Goal: Transaction & Acquisition: Purchase product/service

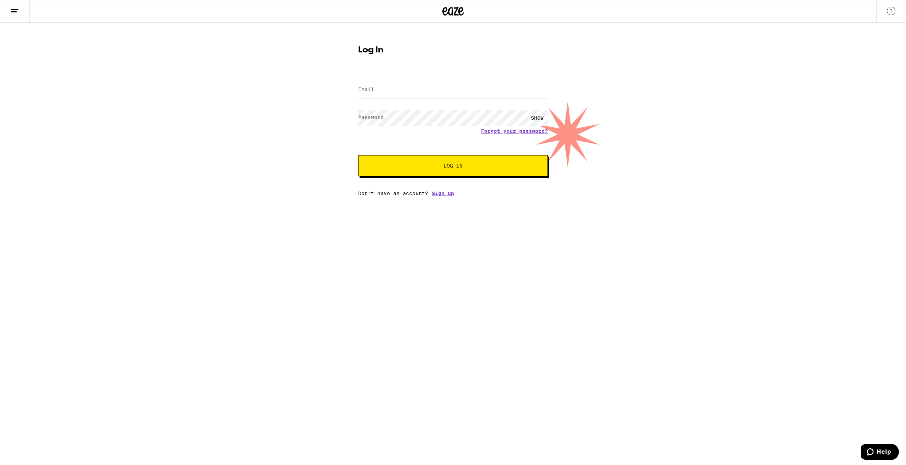
click at [391, 91] on input "Email" at bounding box center [453, 90] width 190 height 16
type input "[EMAIL_ADDRESS][DOMAIN_NAME]"
click at [535, 116] on div "SHOW" at bounding box center [536, 118] width 21 height 16
click at [471, 169] on button "Log In" at bounding box center [453, 165] width 190 height 21
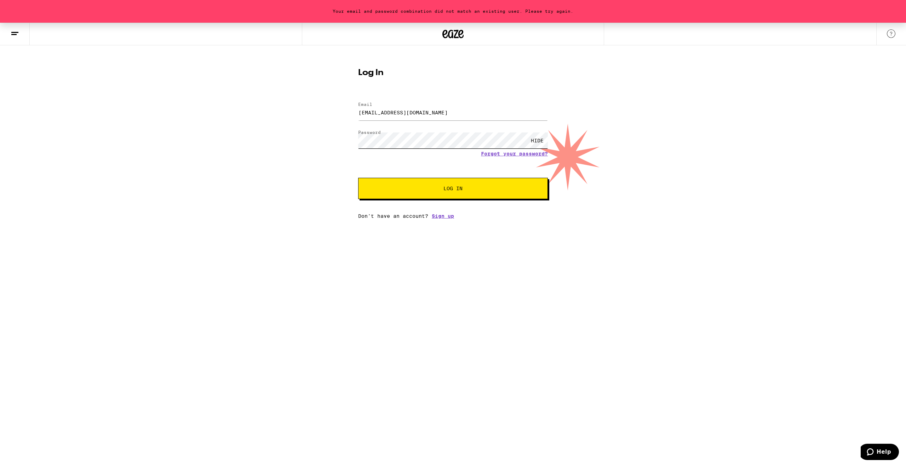
click at [327, 126] on div "Your email and password combination did not match an existing user. Please try …" at bounding box center [453, 121] width 906 height 196
click at [396, 184] on button "Log In" at bounding box center [453, 188] width 190 height 21
click at [266, 121] on div "Your email and password combination did not match an existing user. Please try …" at bounding box center [453, 121] width 906 height 196
click at [427, 188] on span "Log In" at bounding box center [453, 188] width 132 height 5
click at [514, 151] on link "Forgot your password?" at bounding box center [514, 154] width 67 height 6
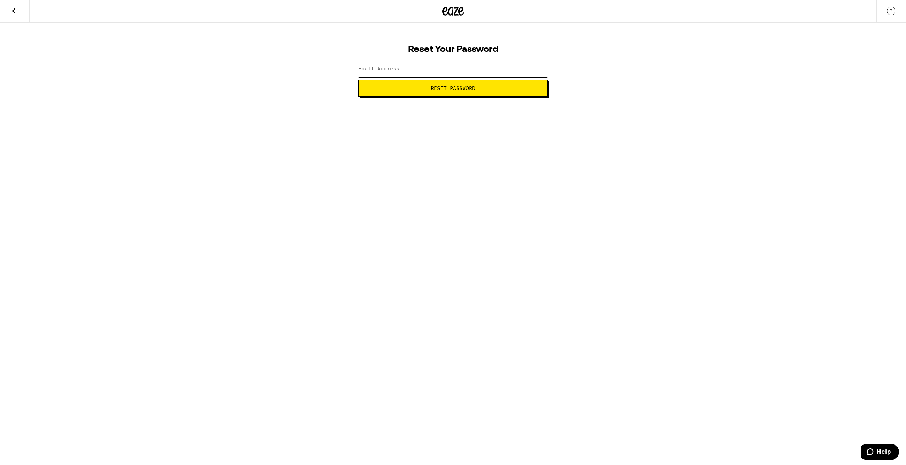
click at [415, 63] on input "Email Address" at bounding box center [453, 69] width 190 height 16
type input "[EMAIL_ADDRESS][DOMAIN_NAME]"
click at [415, 91] on button "Reset Password" at bounding box center [453, 88] width 190 height 17
click at [543, 70] on div "SHOW" at bounding box center [536, 69] width 21 height 16
click at [543, 70] on div "HIDE" at bounding box center [536, 69] width 21 height 16
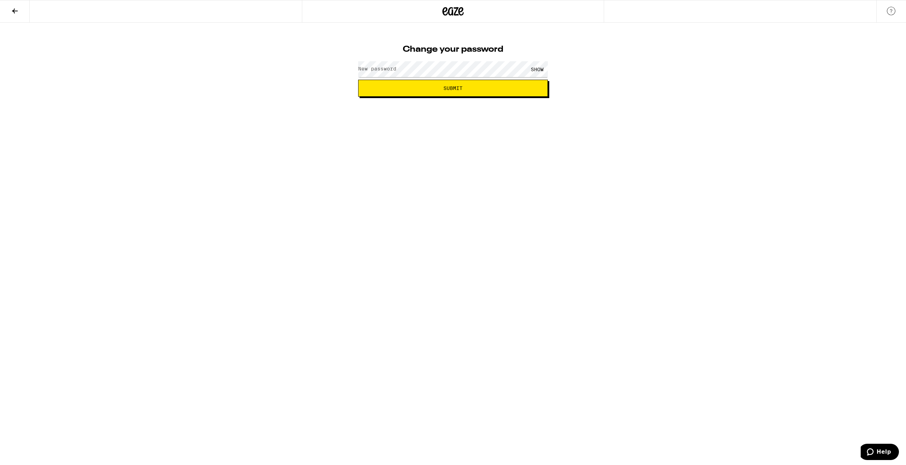
click at [543, 70] on div "SHOW" at bounding box center [536, 69] width 21 height 16
click at [358, 80] on button "Submit" at bounding box center [453, 88] width 190 height 17
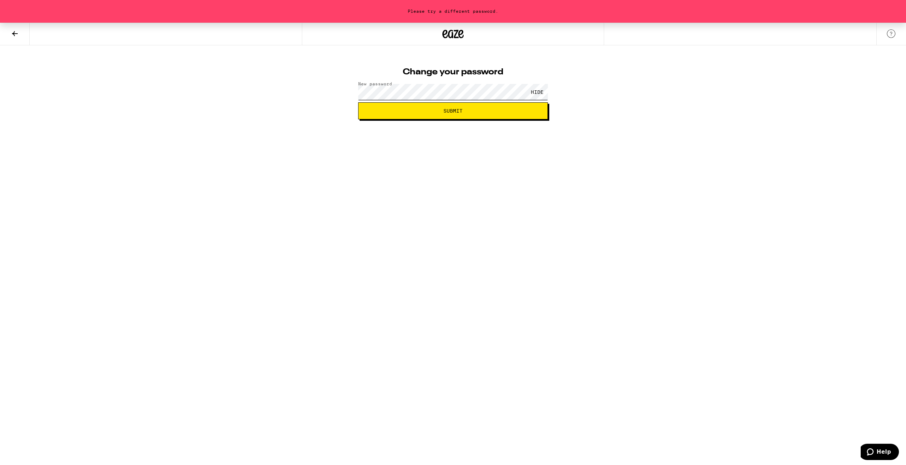
click at [341, 95] on div "Please try a different password. Change your password New password HIDE Submit" at bounding box center [453, 71] width 906 height 97
click at [358, 102] on button "Submit" at bounding box center [453, 110] width 190 height 17
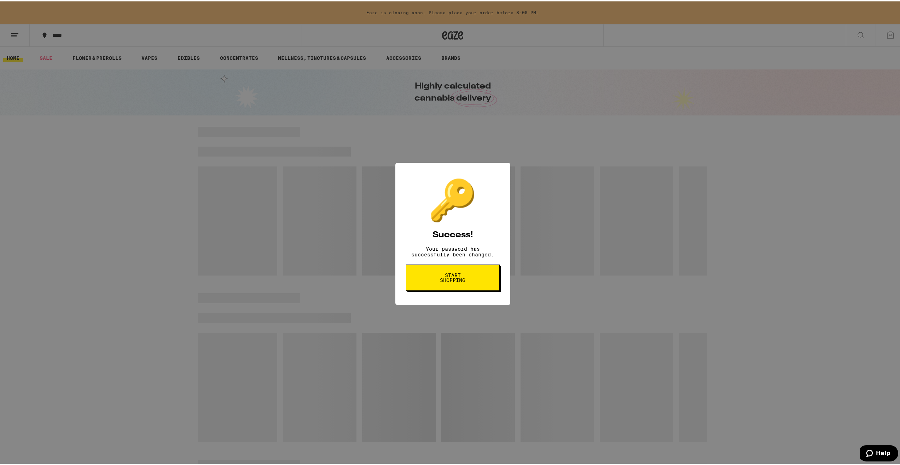
click at [456, 277] on span "Start shopping" at bounding box center [453, 276] width 36 height 10
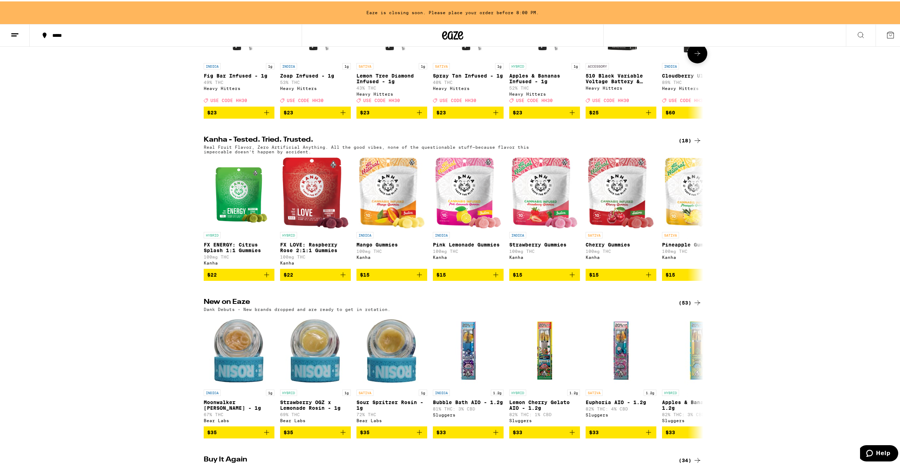
scroll to position [389, 0]
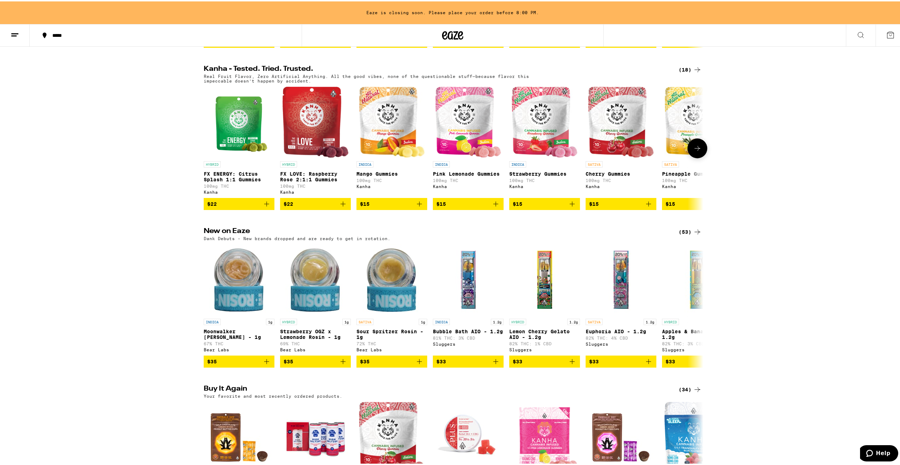
click at [697, 151] on icon at bounding box center [697, 147] width 8 height 8
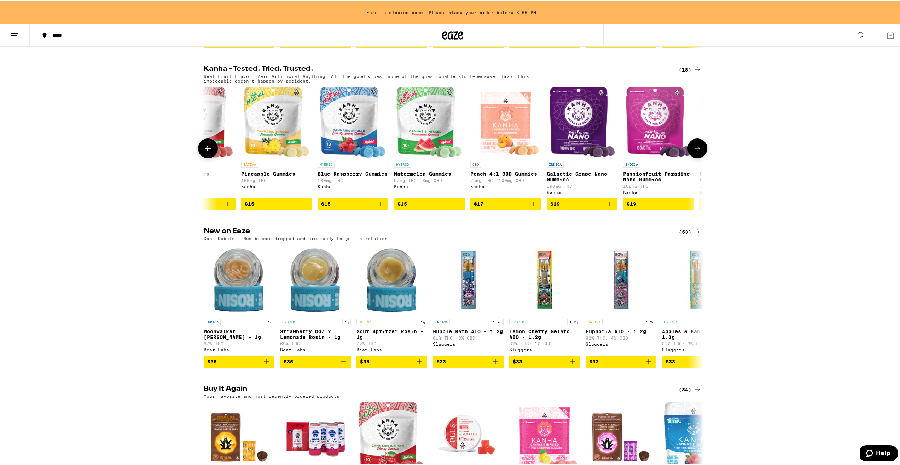
click at [698, 151] on icon at bounding box center [697, 147] width 8 height 8
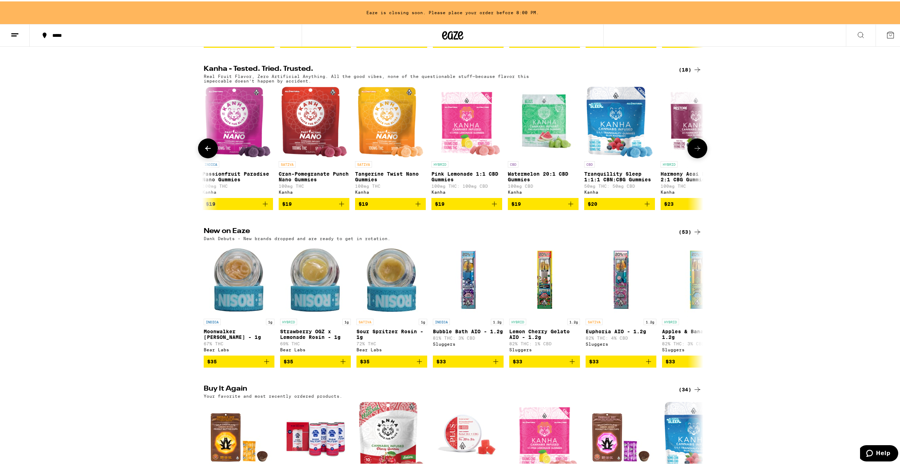
click at [494, 207] on icon "Add to bag" at bounding box center [494, 202] width 8 height 8
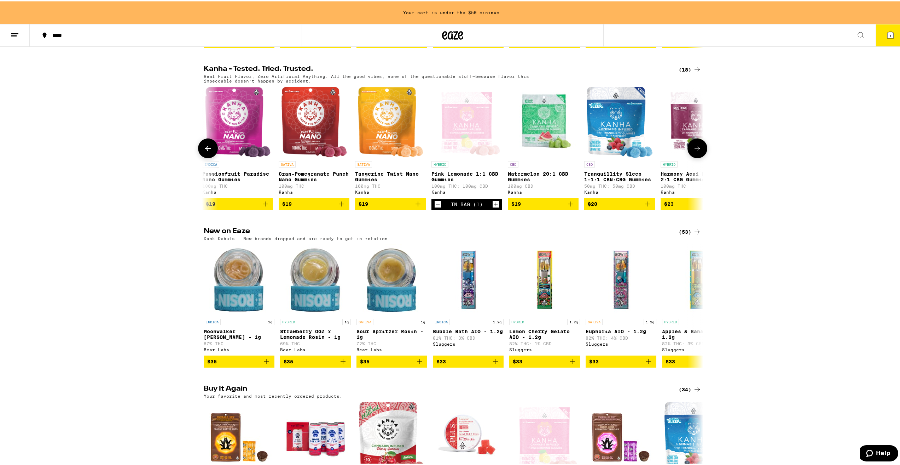
click at [697, 151] on icon at bounding box center [697, 147] width 8 height 8
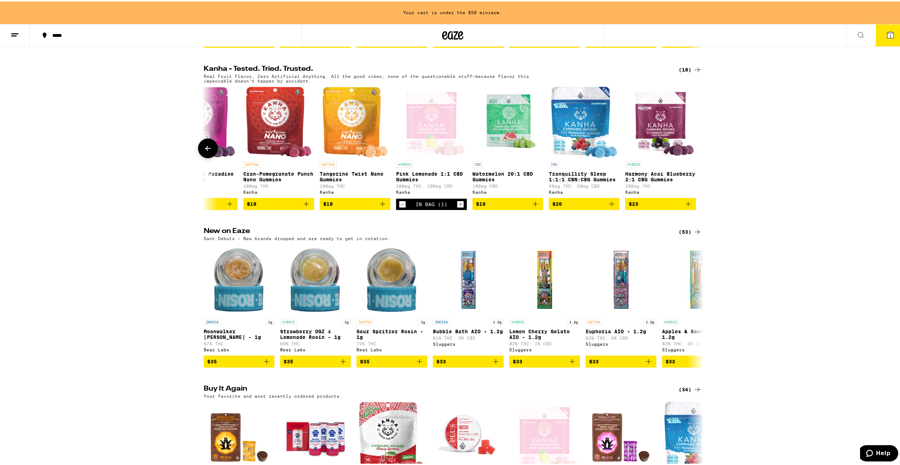
click at [534, 207] on icon "Add to bag" at bounding box center [535, 202] width 8 height 8
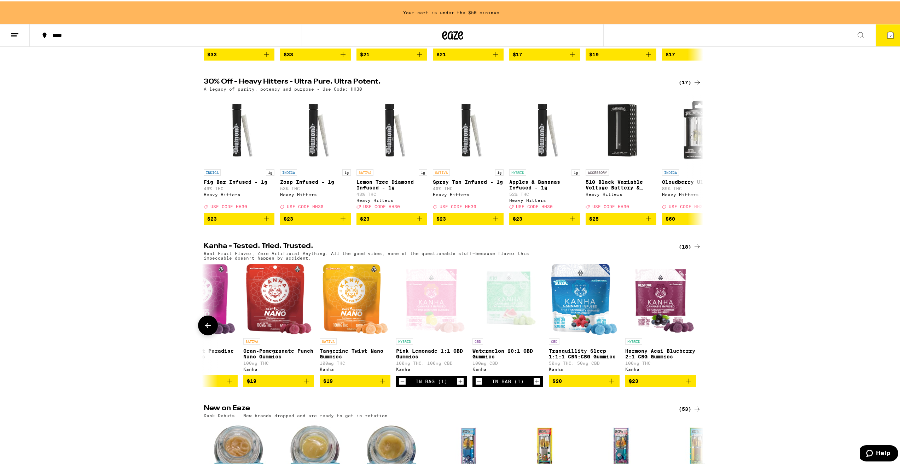
click at [608, 383] on icon "Add to bag" at bounding box center [612, 379] width 8 height 8
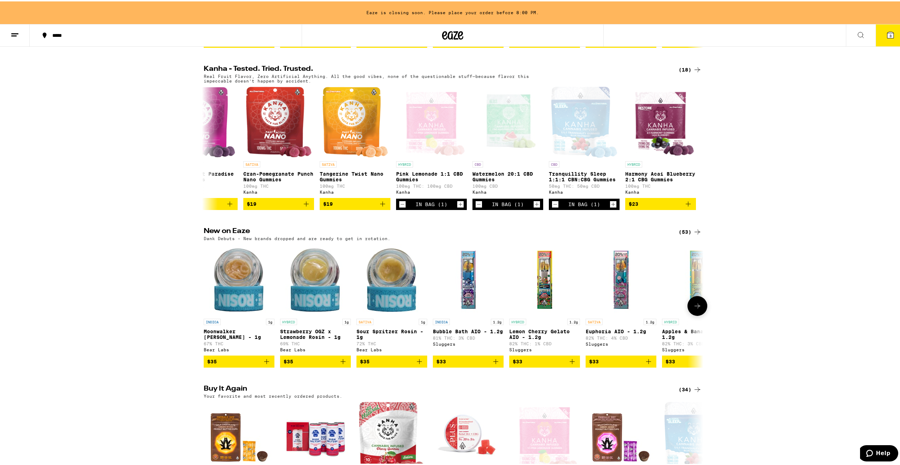
scroll to position [531, 0]
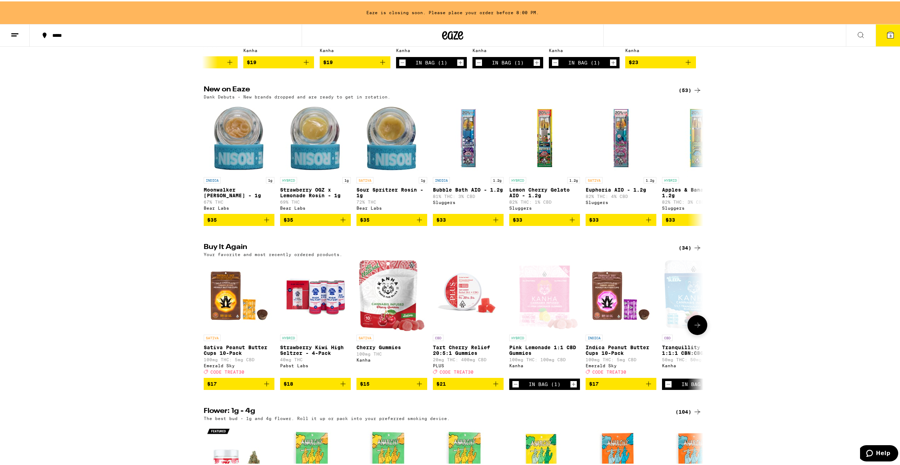
click at [415, 386] on icon "Add to bag" at bounding box center [419, 382] width 8 height 8
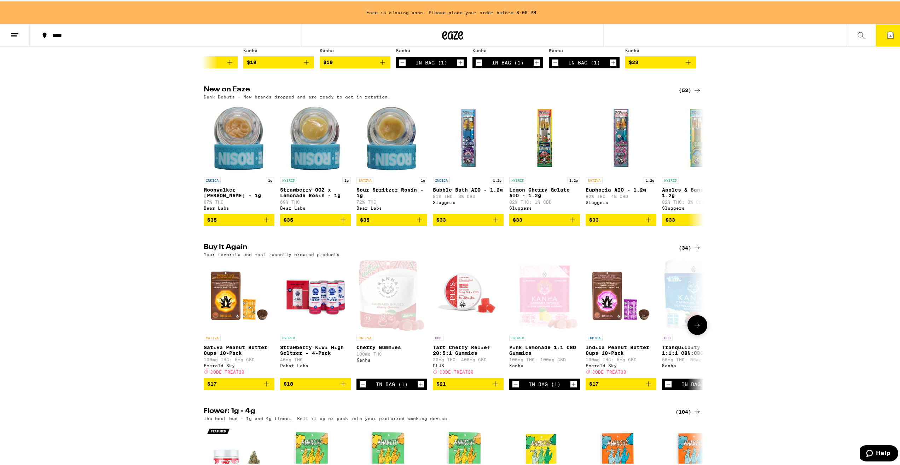
click at [361, 387] on icon "Decrement" at bounding box center [363, 382] width 6 height 8
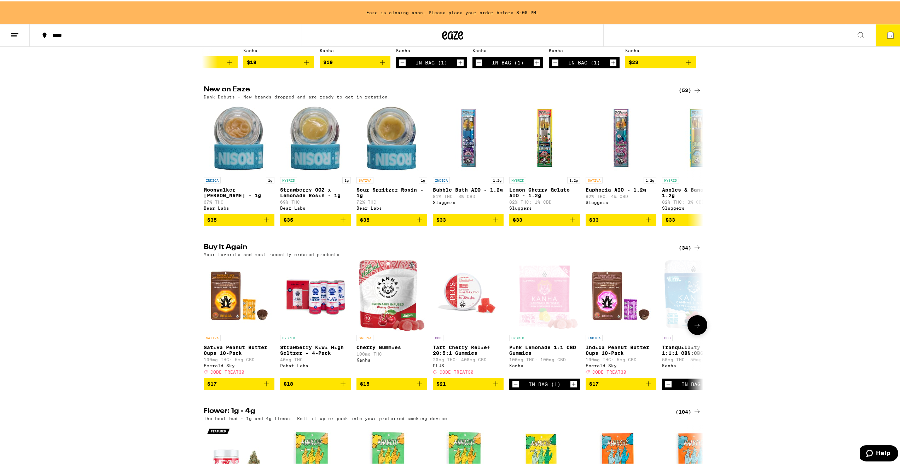
click at [492, 386] on icon "Add to bag" at bounding box center [496, 382] width 8 height 8
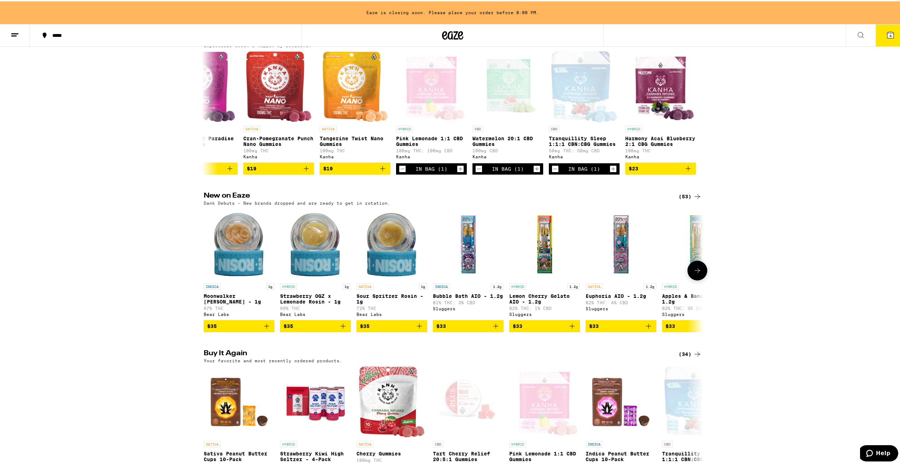
scroll to position [601, 0]
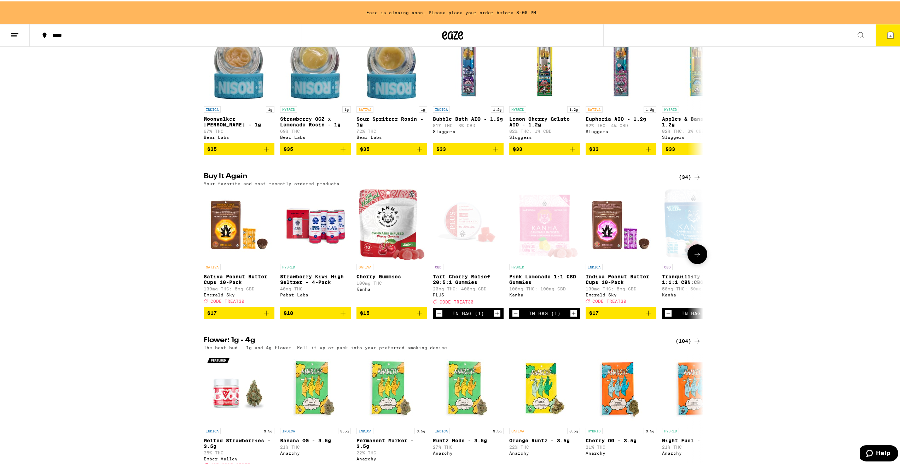
click at [344, 316] on icon "Add to bag" at bounding box center [343, 311] width 8 height 8
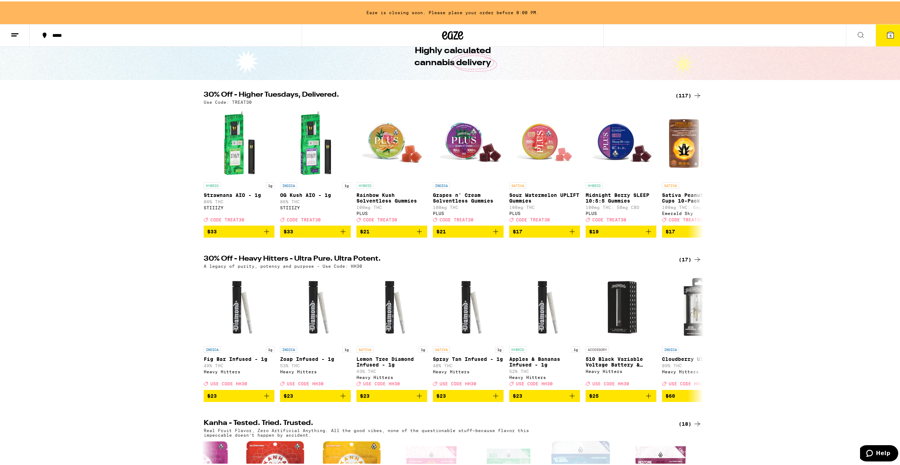
scroll to position [0, 0]
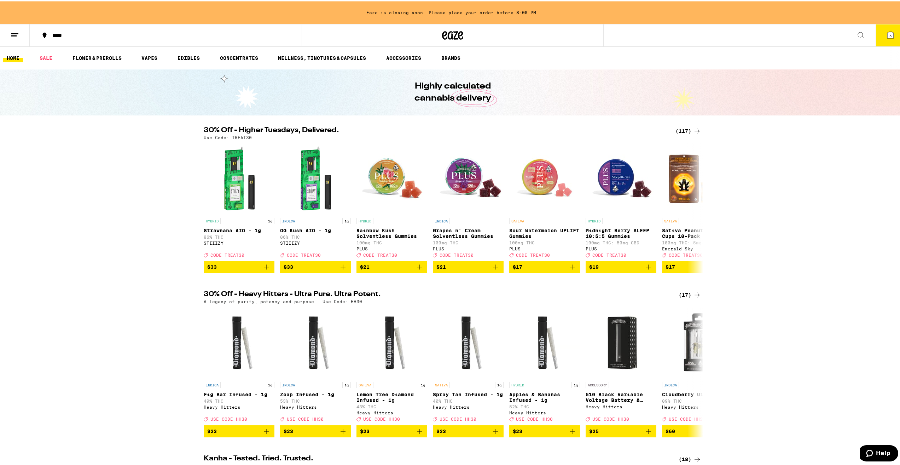
click at [888, 35] on icon at bounding box center [891, 33] width 6 height 6
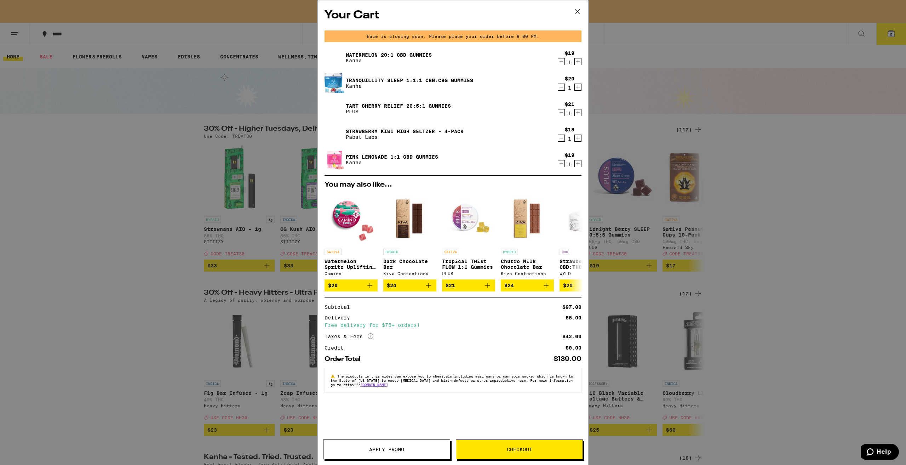
click at [510, 451] on span "Checkout" at bounding box center [519, 448] width 25 height 5
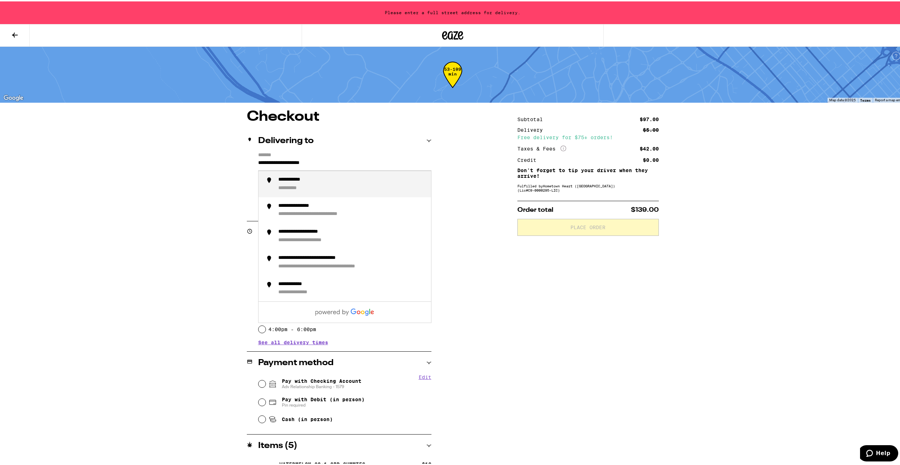
drag, startPoint x: 343, startPoint y: 161, endPoint x: 253, endPoint y: 166, distance: 90.0
click at [253, 166] on div "**********" at bounding box center [339, 181] width 185 height 61
click at [291, 175] on li "**********" at bounding box center [345, 182] width 173 height 26
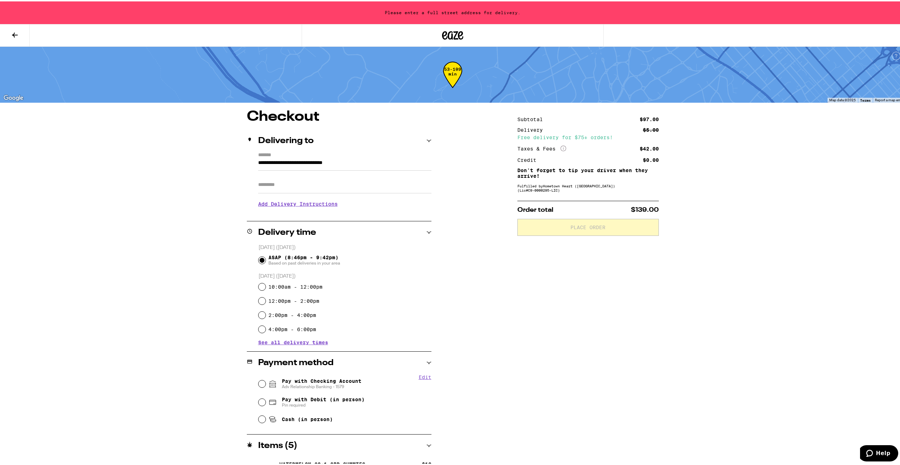
type input "**********"
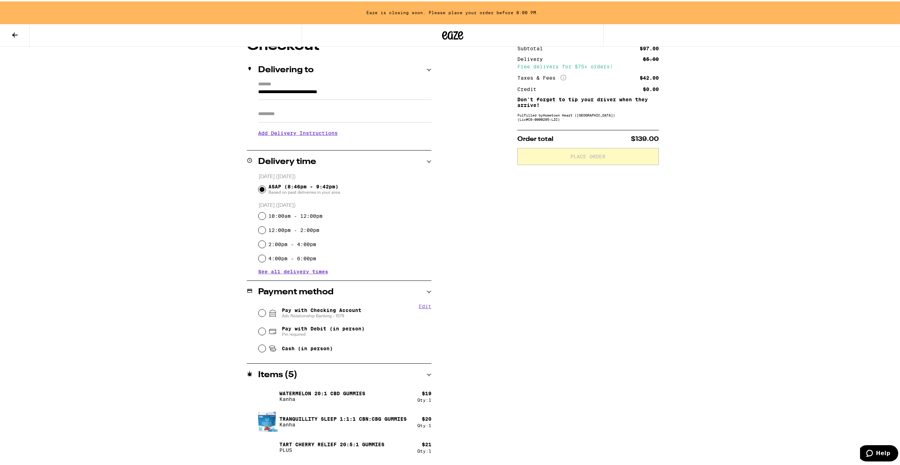
scroll to position [106, 0]
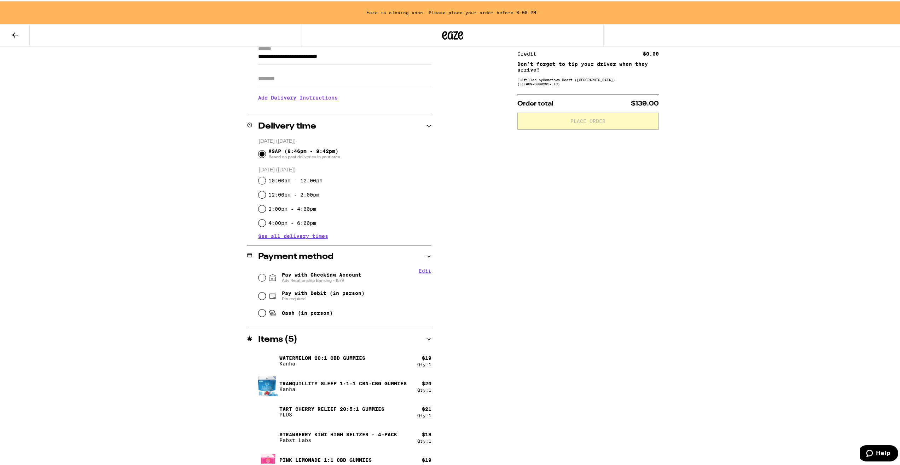
click at [299, 274] on span "Pay with Checking Account Adv Relationship Banking - 1579" at bounding box center [322, 275] width 80 height 11
click at [266, 274] on input "Pay with Checking Account Adv Relationship Banking - 1579" at bounding box center [262, 275] width 7 height 7
radio input "true"
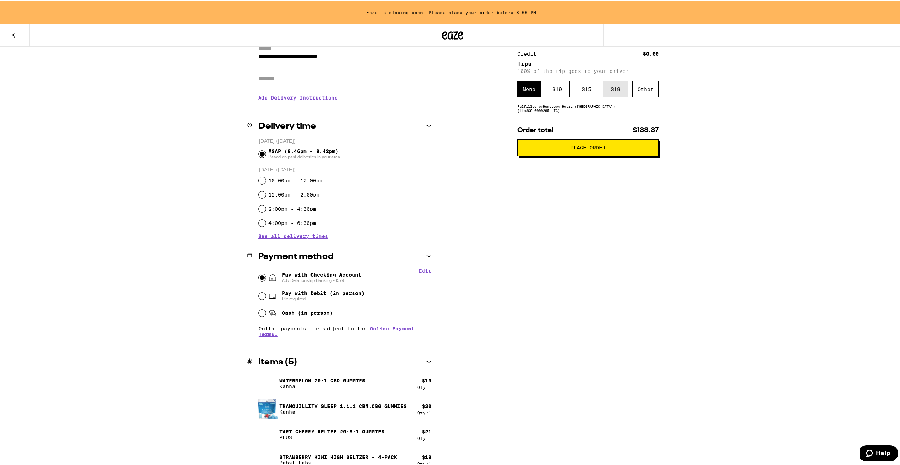
click at [610, 89] on div "$ 19" at bounding box center [615, 88] width 25 height 16
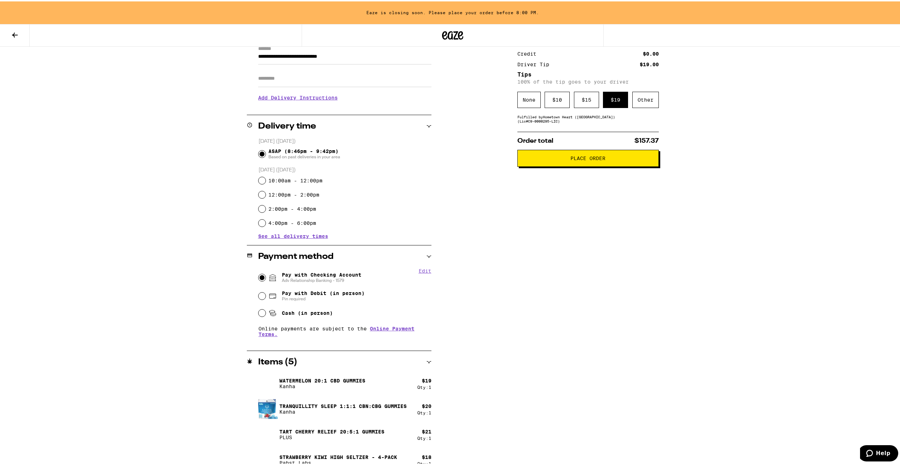
click at [583, 163] on button "Place Order" at bounding box center [589, 156] width 142 height 17
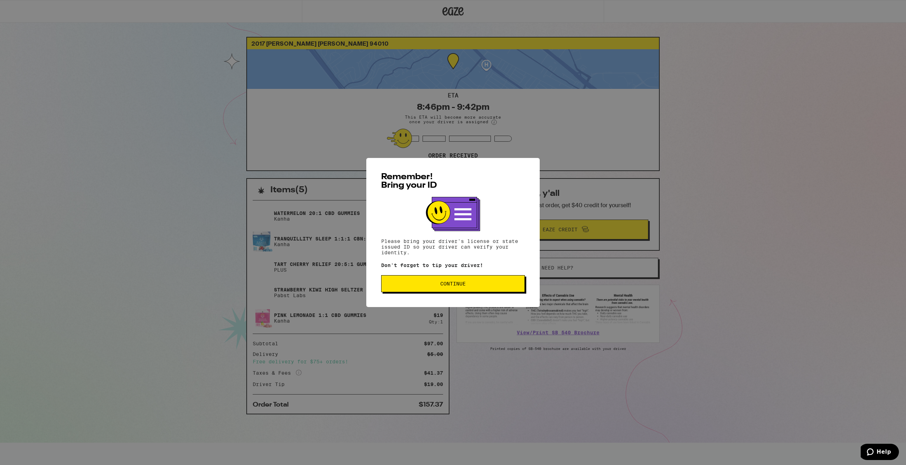
click at [485, 286] on span "Continue" at bounding box center [453, 283] width 132 height 5
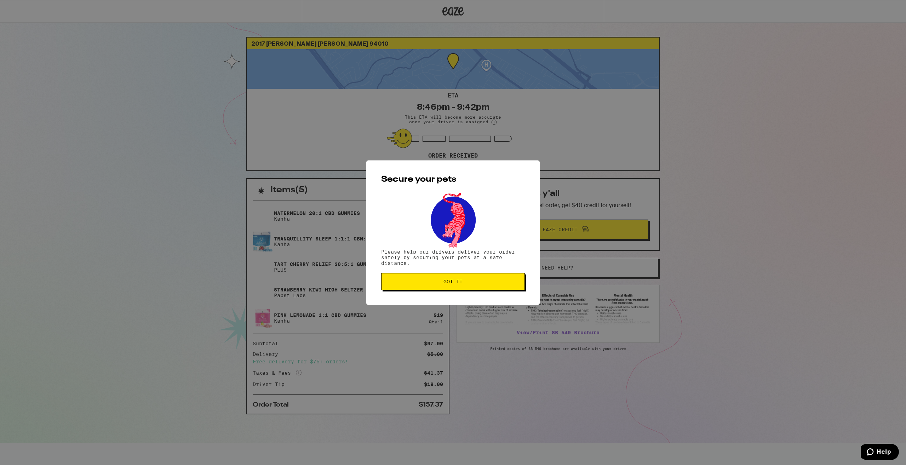
click at [492, 288] on button "Got it" at bounding box center [453, 281] width 144 height 17
